Goal: Transaction & Acquisition: Purchase product/service

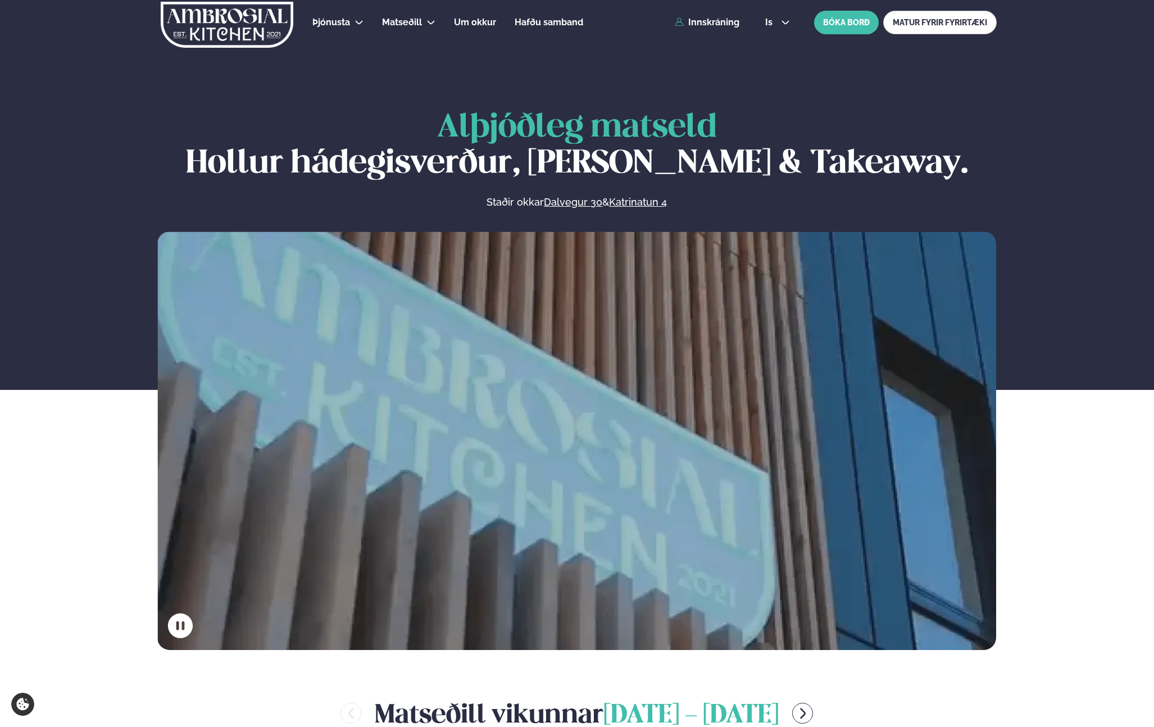
click at [733, 30] on div "Þjónusta Hádegismatur fyrir fyrirtæki Fyrirtækja veitingar Einkapartý Matseðill…" at bounding box center [577, 22] width 906 height 45
click at [717, 24] on link "Innskráning" at bounding box center [706, 22] width 65 height 10
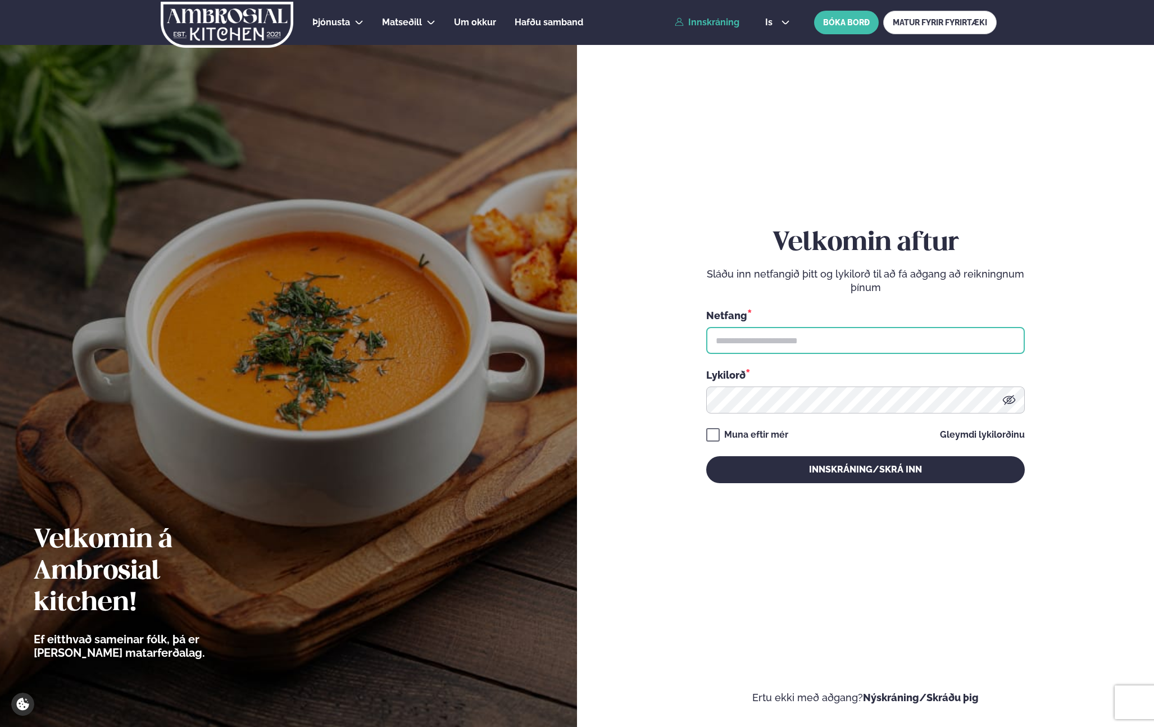
type input "**********"
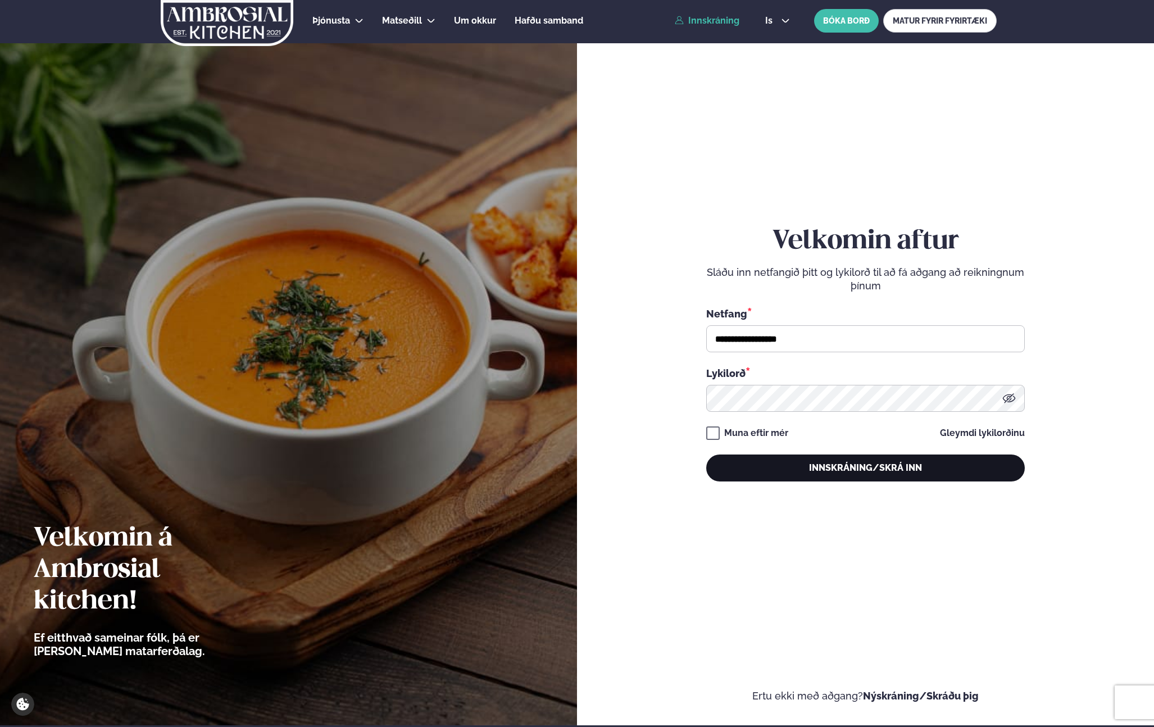
click at [840, 475] on button "Innskráning/Skrá inn" at bounding box center [865, 467] width 318 height 27
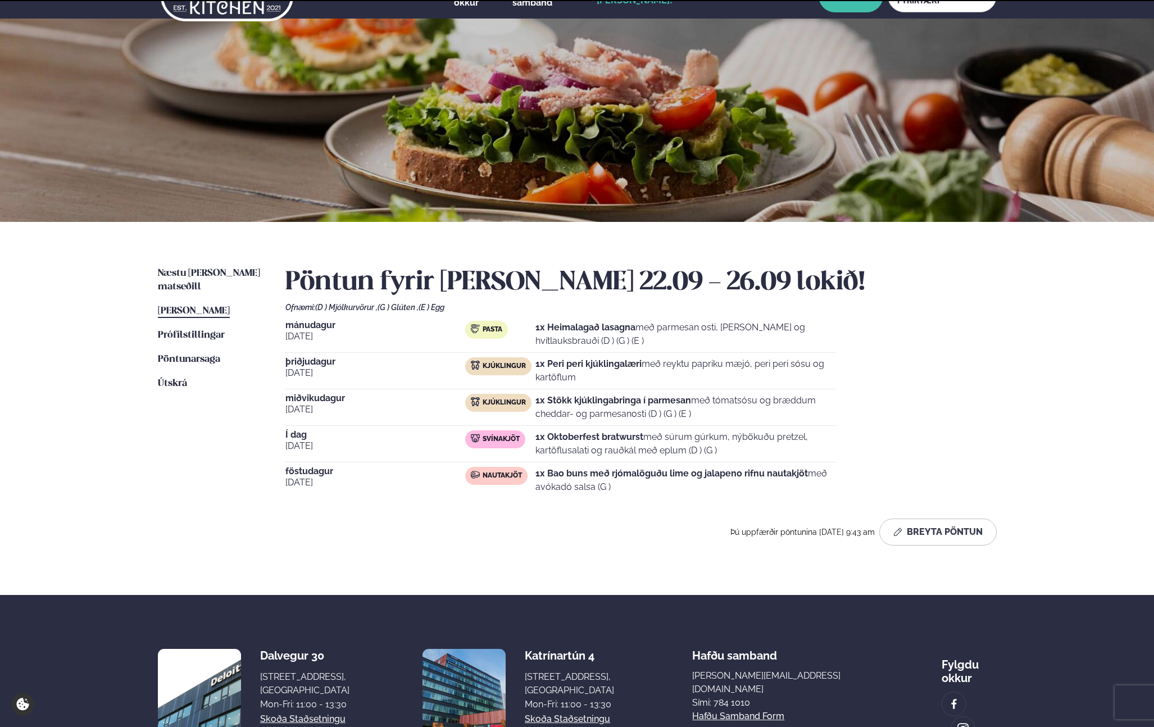
scroll to position [28, 0]
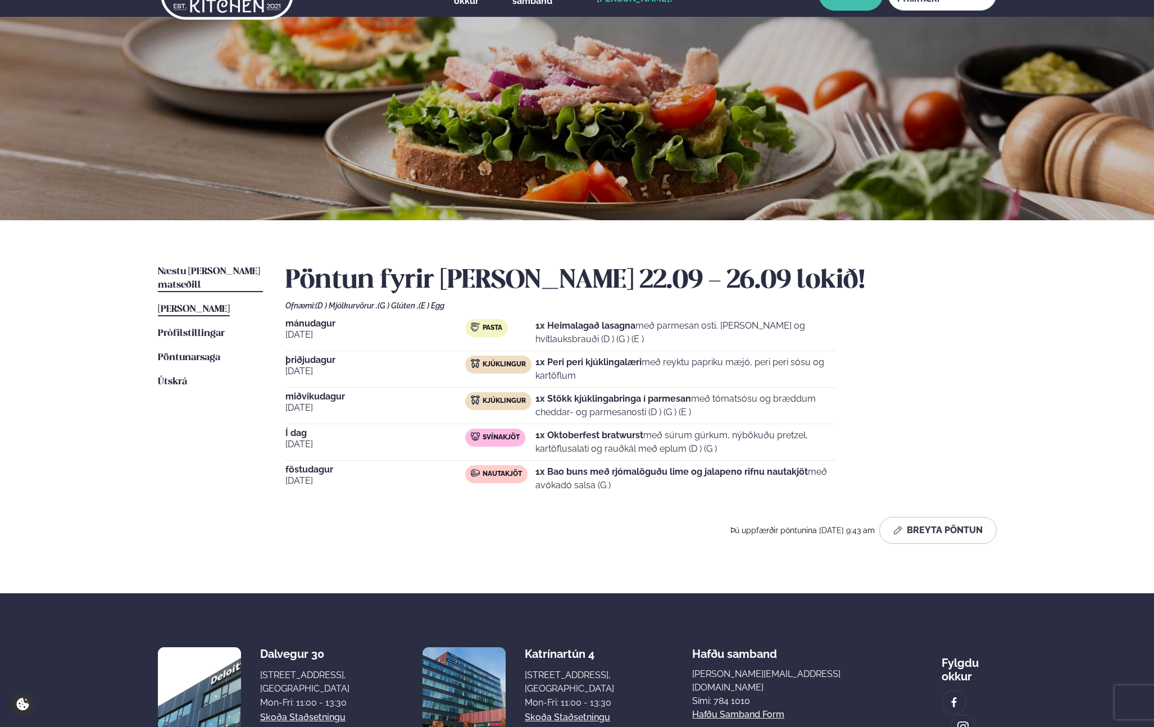
click at [219, 266] on link "Næstu [PERSON_NAME] matseðill Næsta vika" at bounding box center [210, 278] width 105 height 27
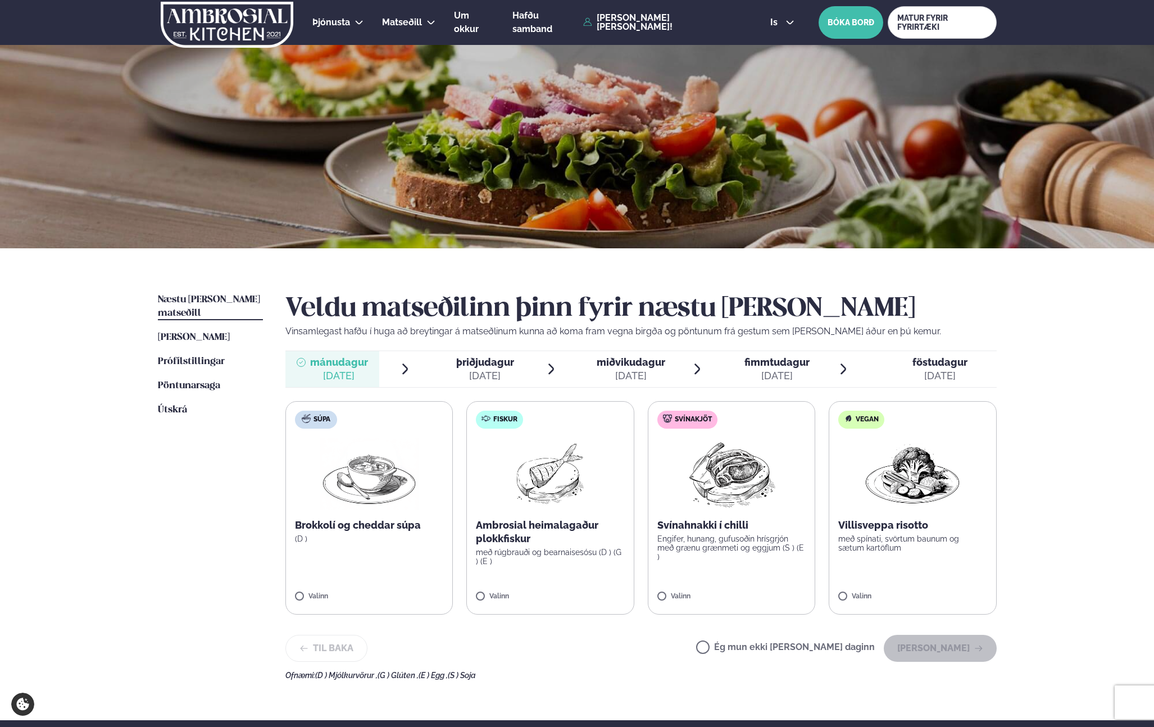
click at [578, 506] on img at bounding box center [550, 473] width 72 height 72
click at [948, 657] on button "[PERSON_NAME]" at bounding box center [939, 648] width 113 height 27
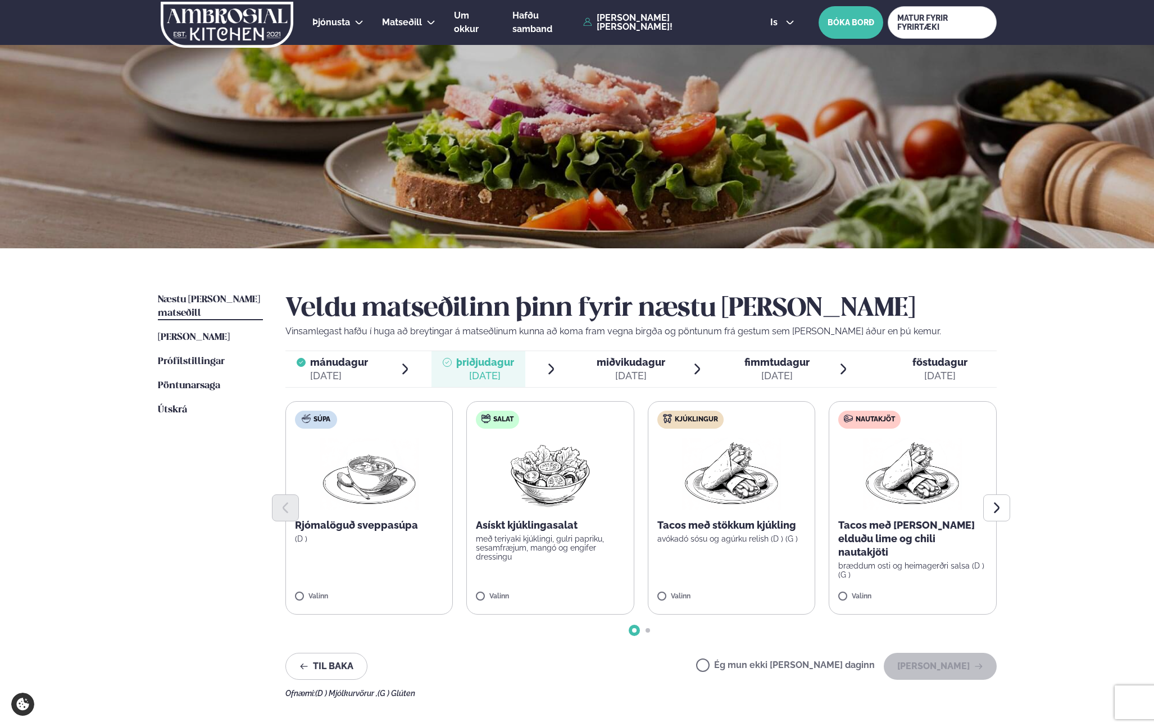
click at [728, 535] on p "avókadó sósu og agúrku relish (D ) (G )" at bounding box center [731, 538] width 149 height 9
click at [871, 452] on img at bounding box center [912, 473] width 99 height 72
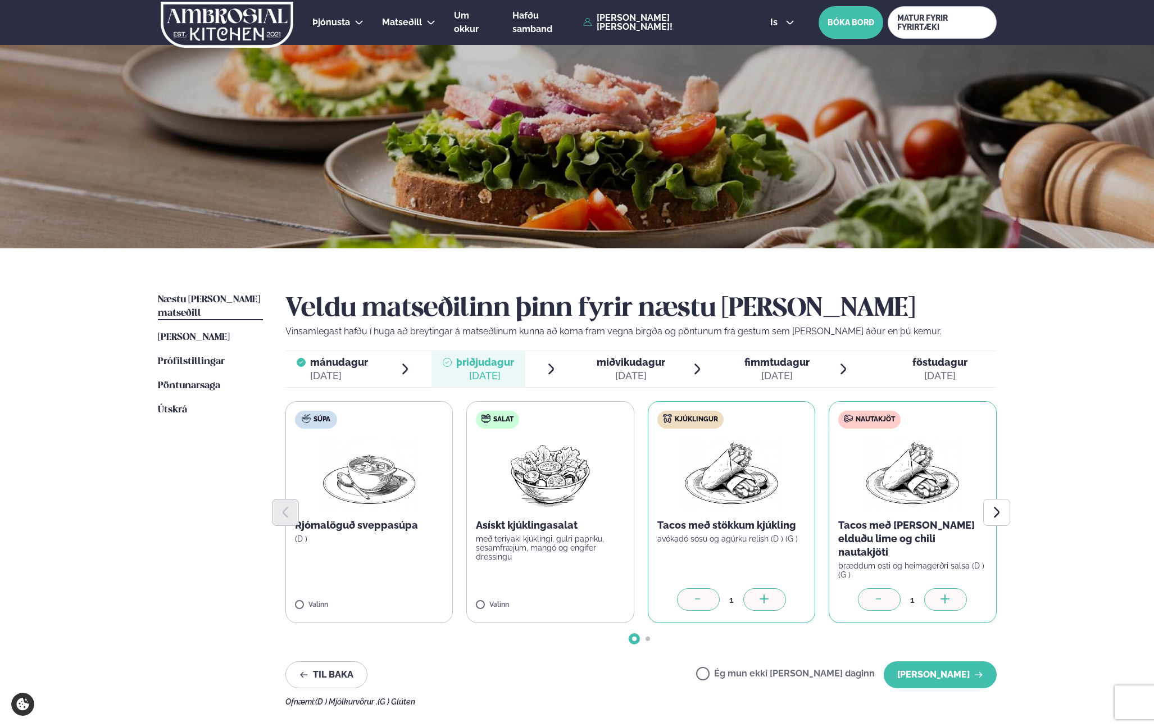
click at [696, 594] on icon at bounding box center [697, 599] width 11 height 11
click at [945, 661] on button "[PERSON_NAME]" at bounding box center [939, 674] width 113 height 27
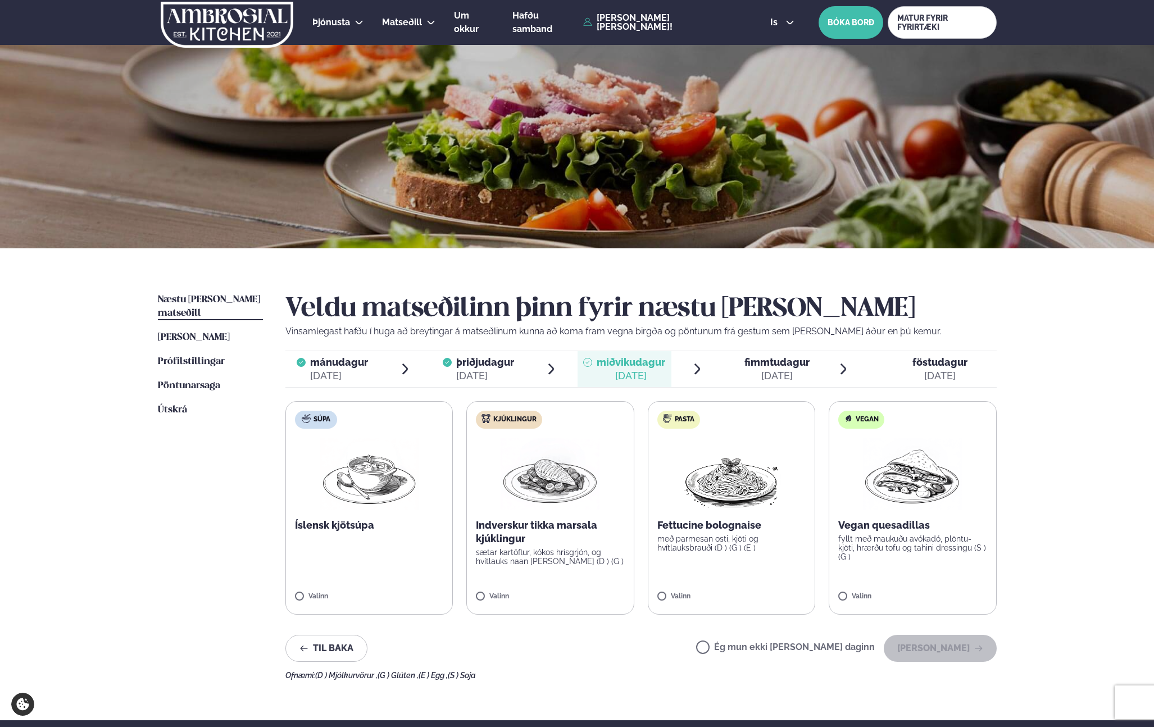
click at [790, 648] on label "Ég mun ekki [PERSON_NAME] daginn" at bounding box center [785, 648] width 179 height 12
click at [976, 654] on button "[PERSON_NAME]" at bounding box center [939, 648] width 113 height 27
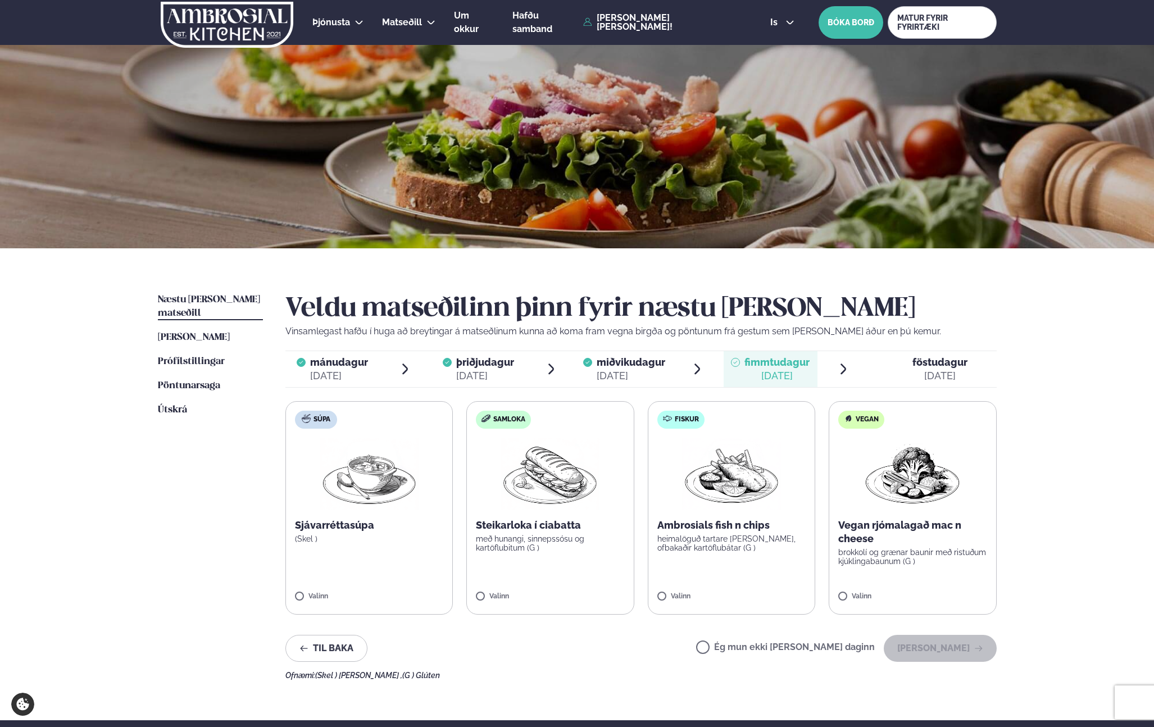
click at [753, 525] on p "Ambrosials fish n chips" at bounding box center [731, 524] width 149 height 13
click at [978, 655] on button "[PERSON_NAME]" at bounding box center [939, 648] width 113 height 27
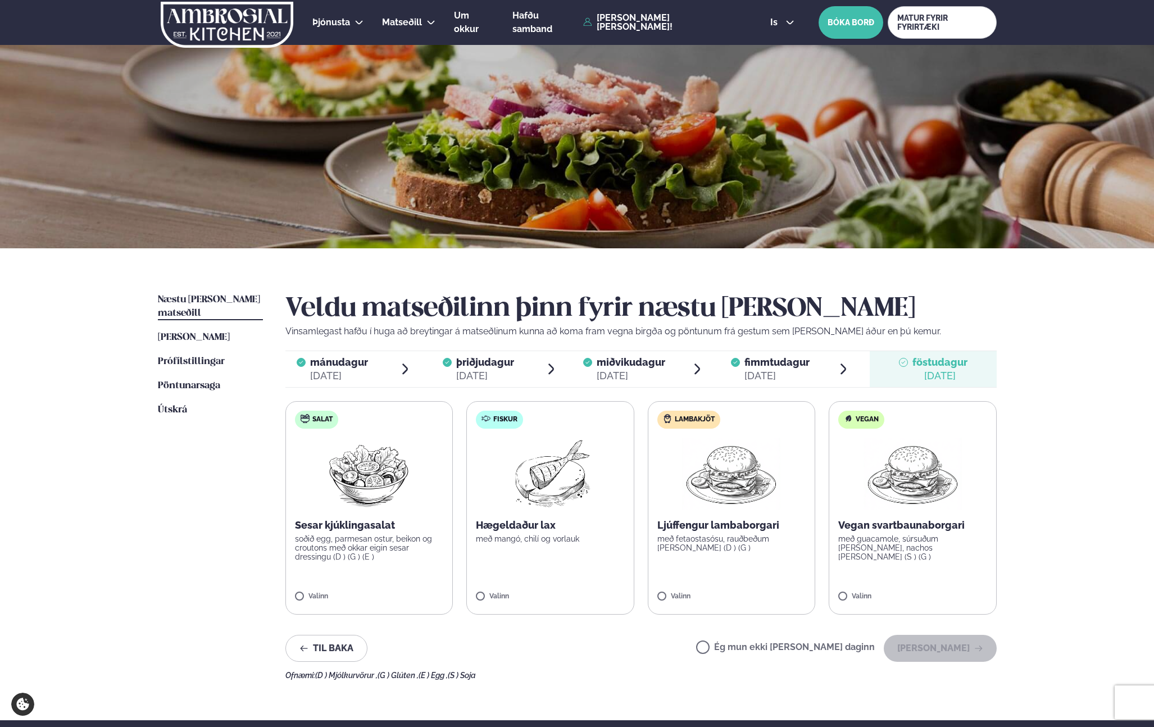
click at [540, 538] on p "með mangó, chilí og vorlauk" at bounding box center [550, 538] width 149 height 9
click at [936, 642] on button "[PERSON_NAME]" at bounding box center [939, 648] width 113 height 27
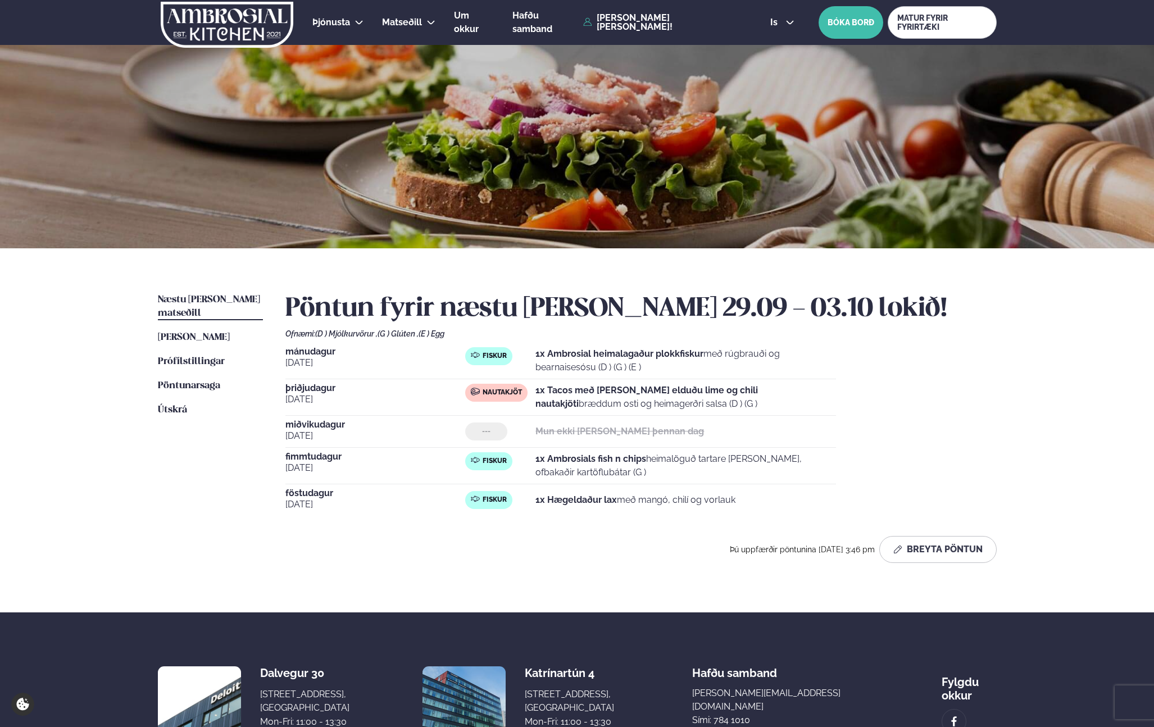
click at [493, 543] on div "Þú uppfærðir pöntunina [DATE] 3:46 pm Breyta Pöntun" at bounding box center [640, 549] width 711 height 27
click at [493, 541] on div "Þú uppfærðir pöntunina [DATE] 3:46 pm Breyta Pöntun" at bounding box center [640, 549] width 711 height 27
click at [582, 552] on div "Þú uppfærðir pöntunina [DATE] 3:46 pm Breyta Pöntun" at bounding box center [640, 549] width 711 height 27
